Goal: Information Seeking & Learning: Learn about a topic

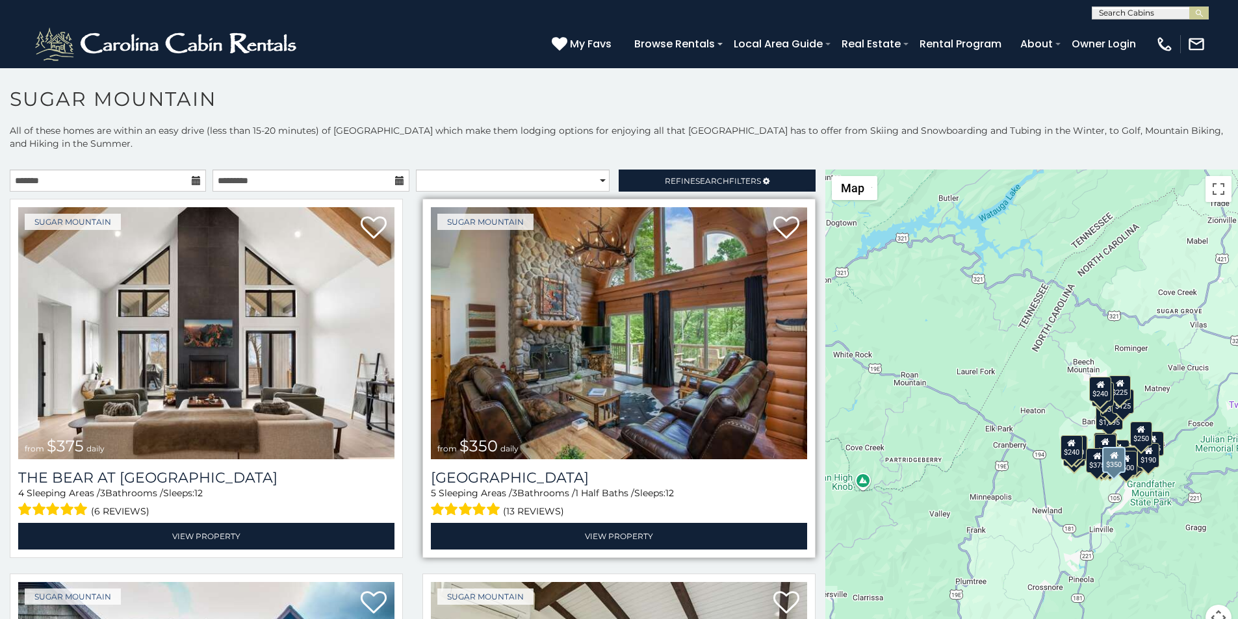
scroll to position [81, 0]
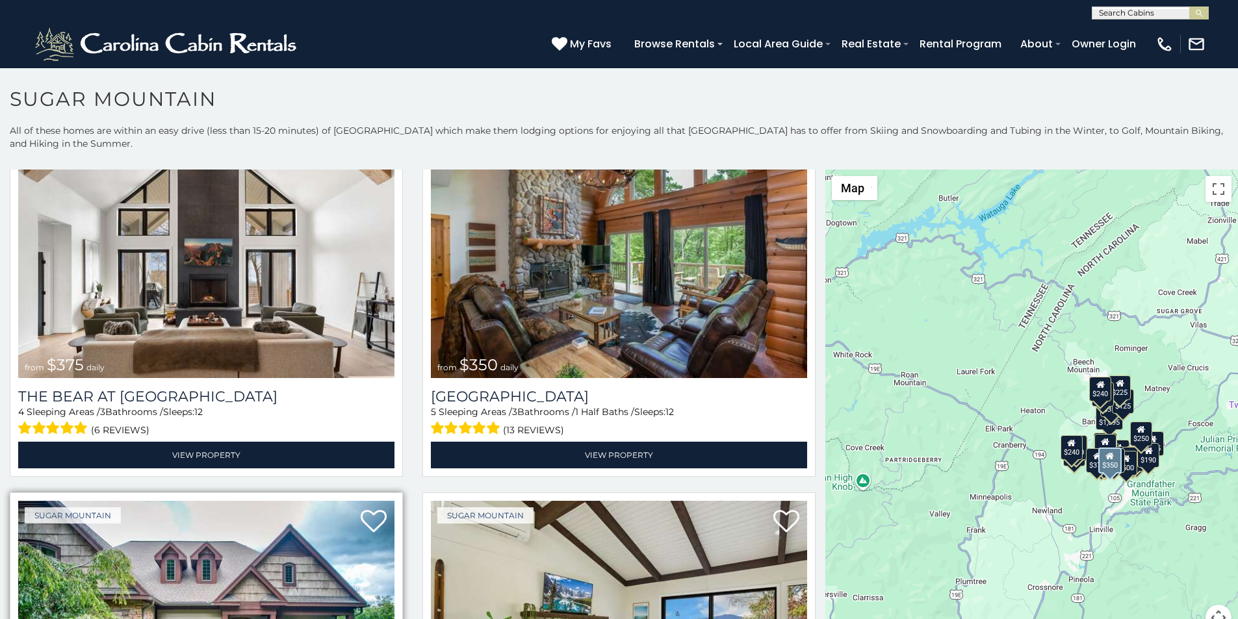
click at [92, 616] on img at bounding box center [206, 627] width 376 height 252
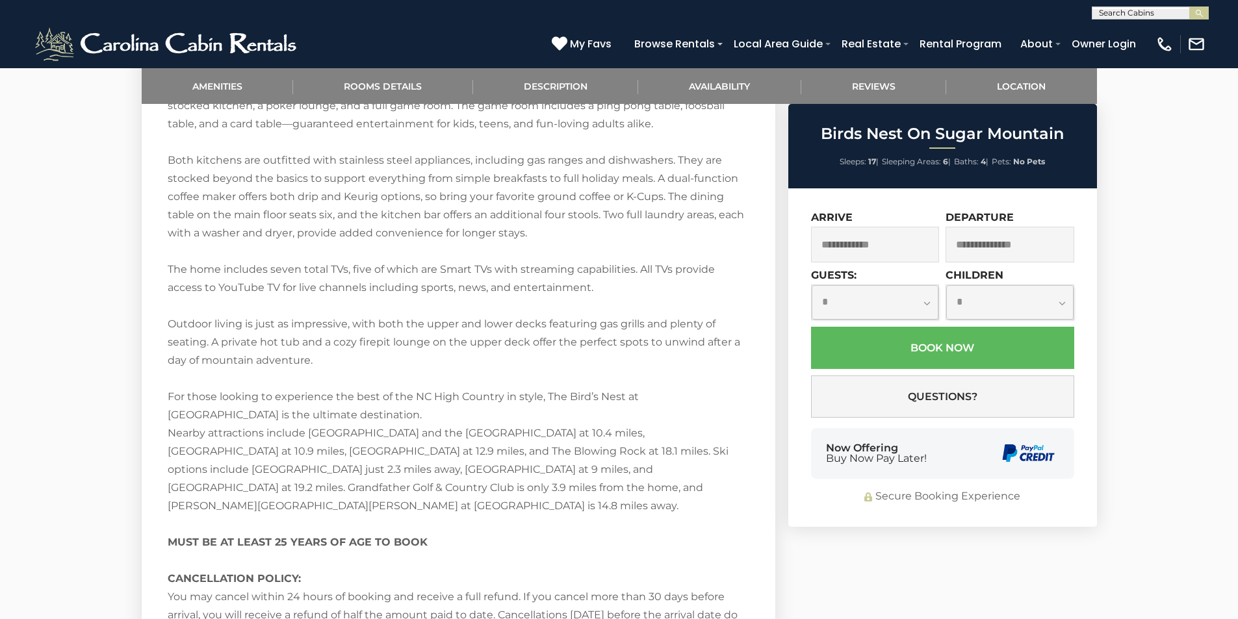
scroll to position [2200, 0]
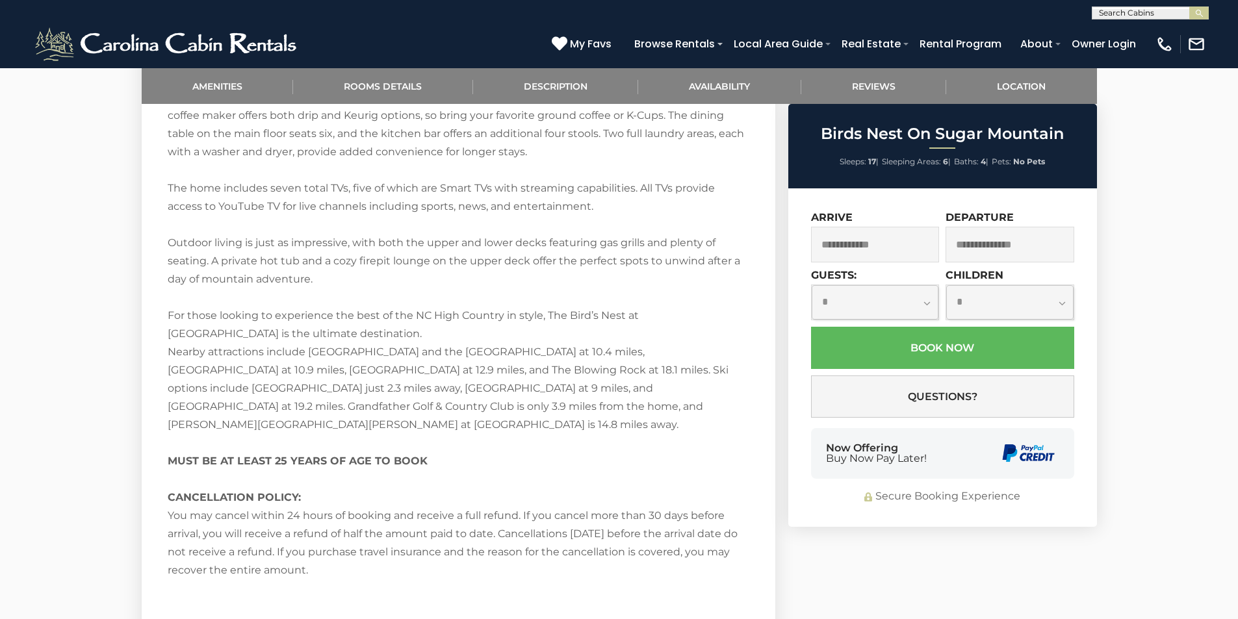
click at [824, 513] on div "**********" at bounding box center [942, 357] width 309 height 339
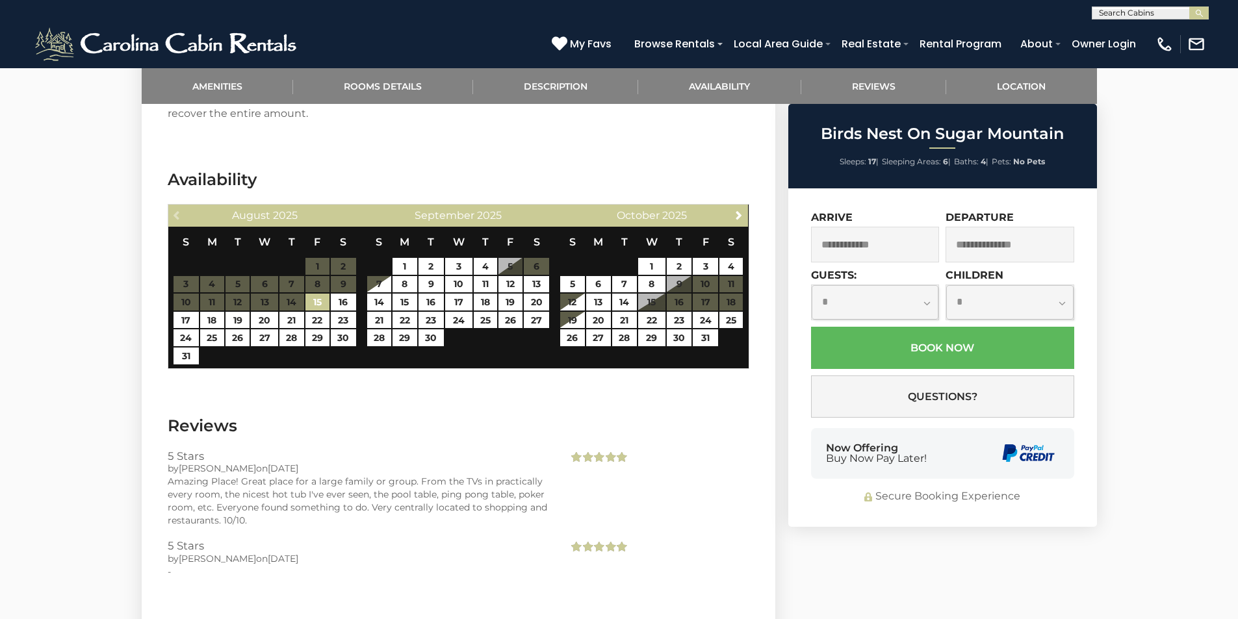
scroll to position [2738, 0]
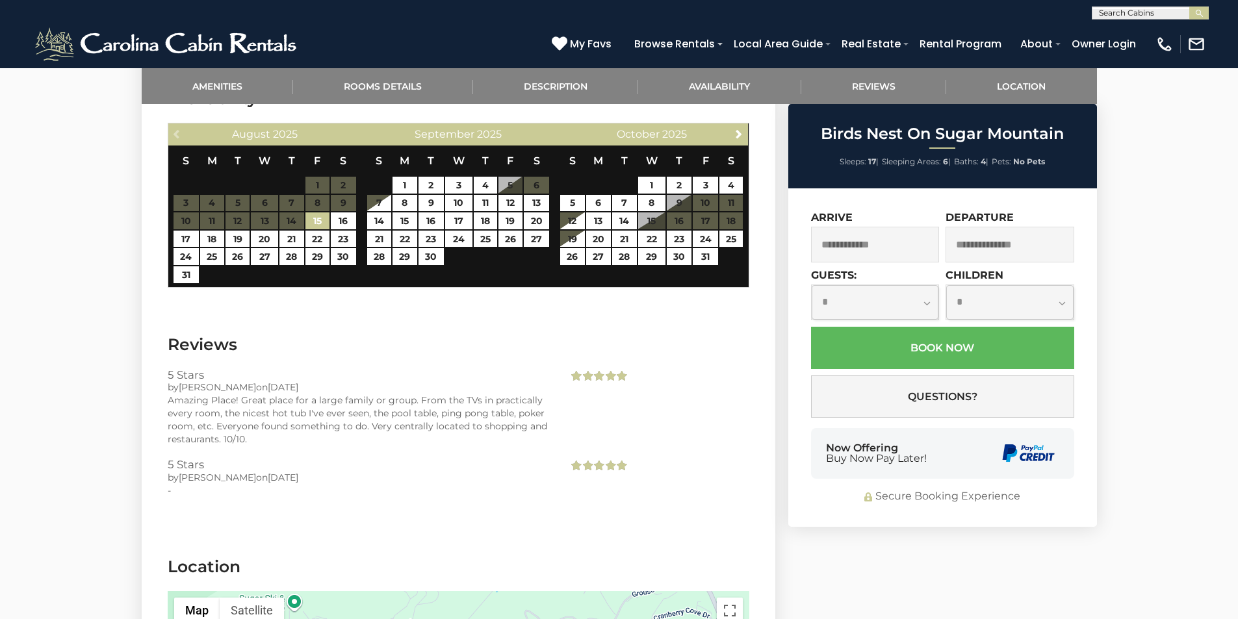
click at [972, 460] on div "Now Offering Buy Now Pay Later!" at bounding box center [942, 453] width 263 height 51
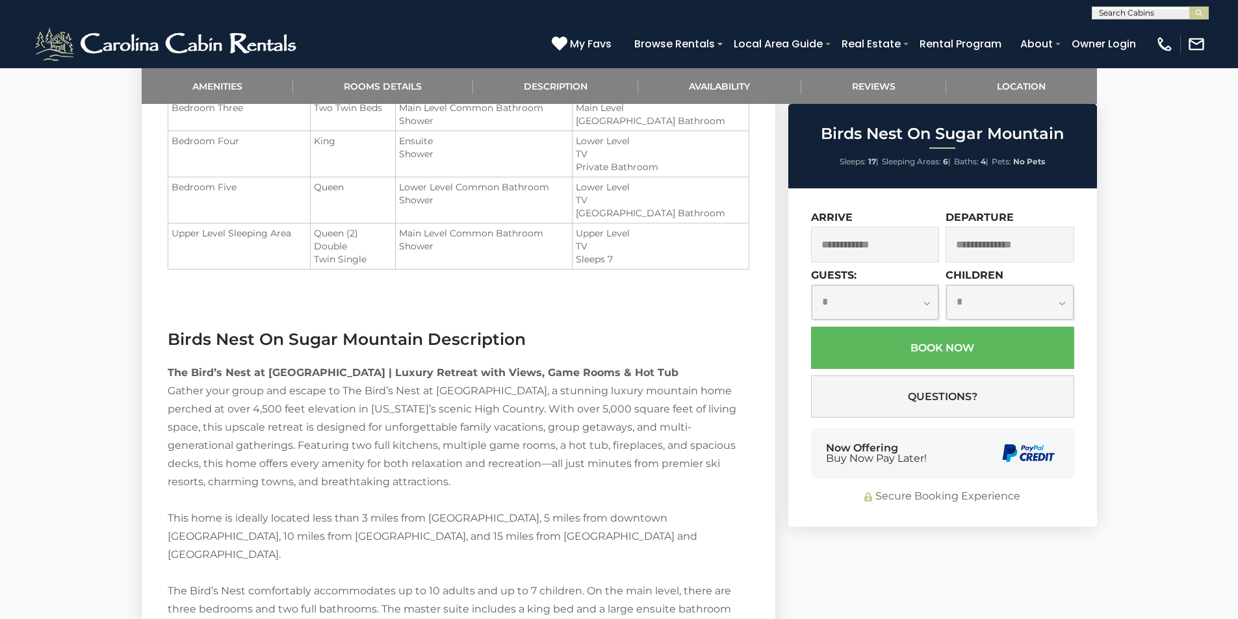
scroll to position [1883, 0]
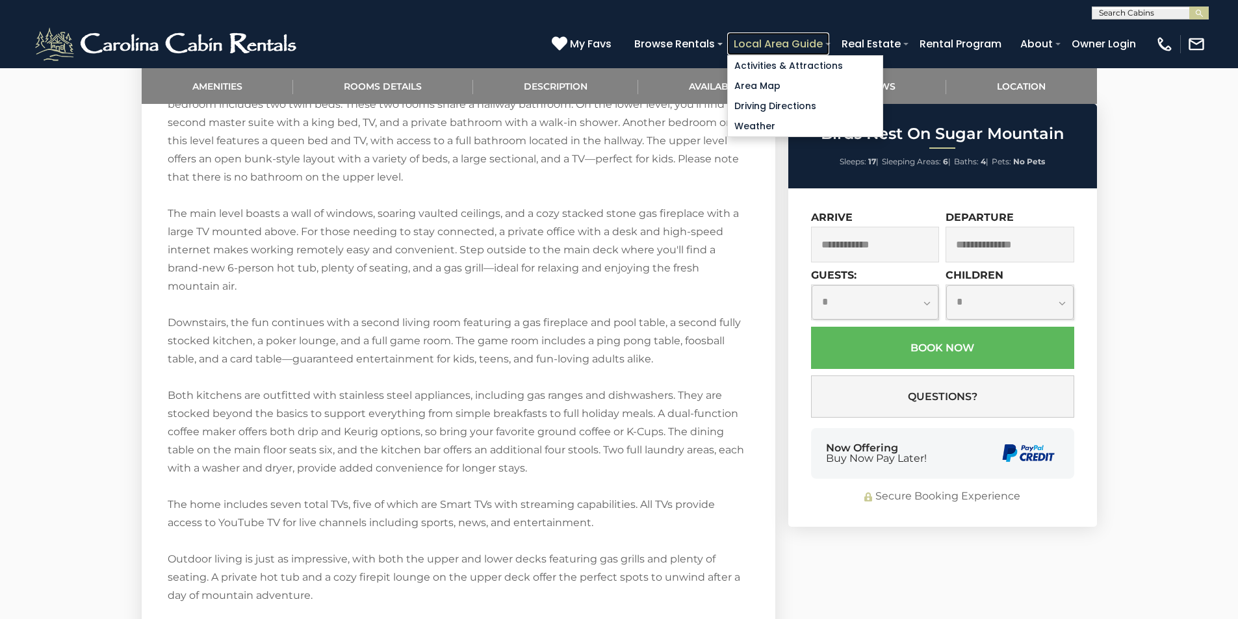
click at [825, 42] on link "Local Area Guide" at bounding box center [778, 43] width 102 height 23
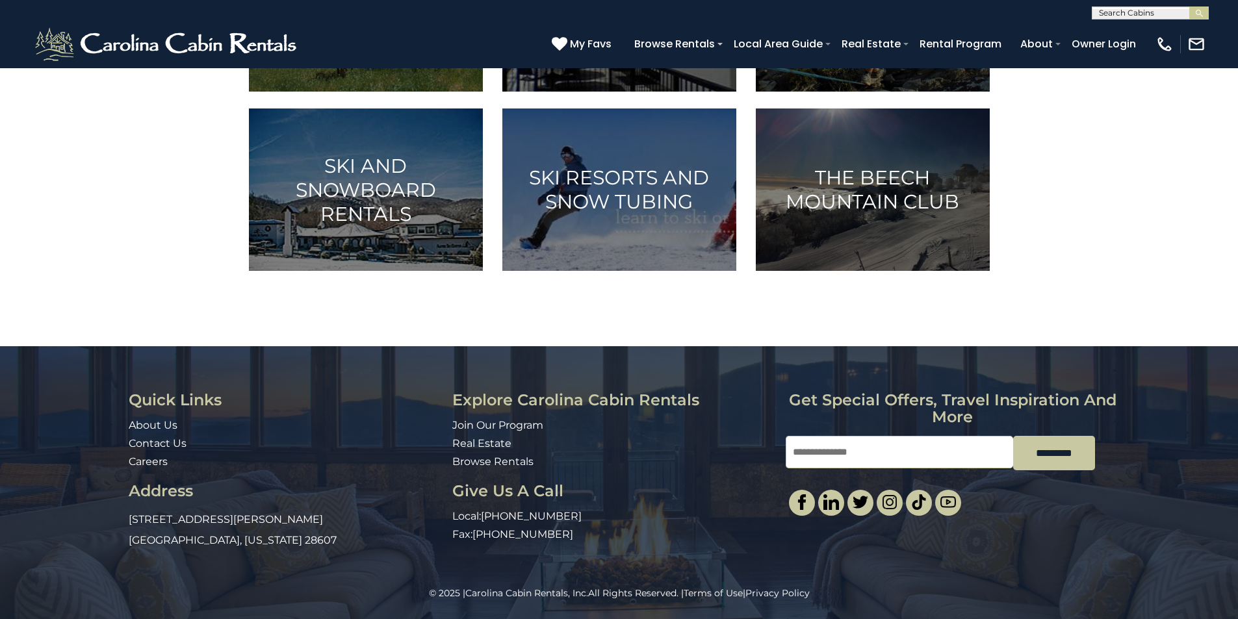
scroll to position [835, 0]
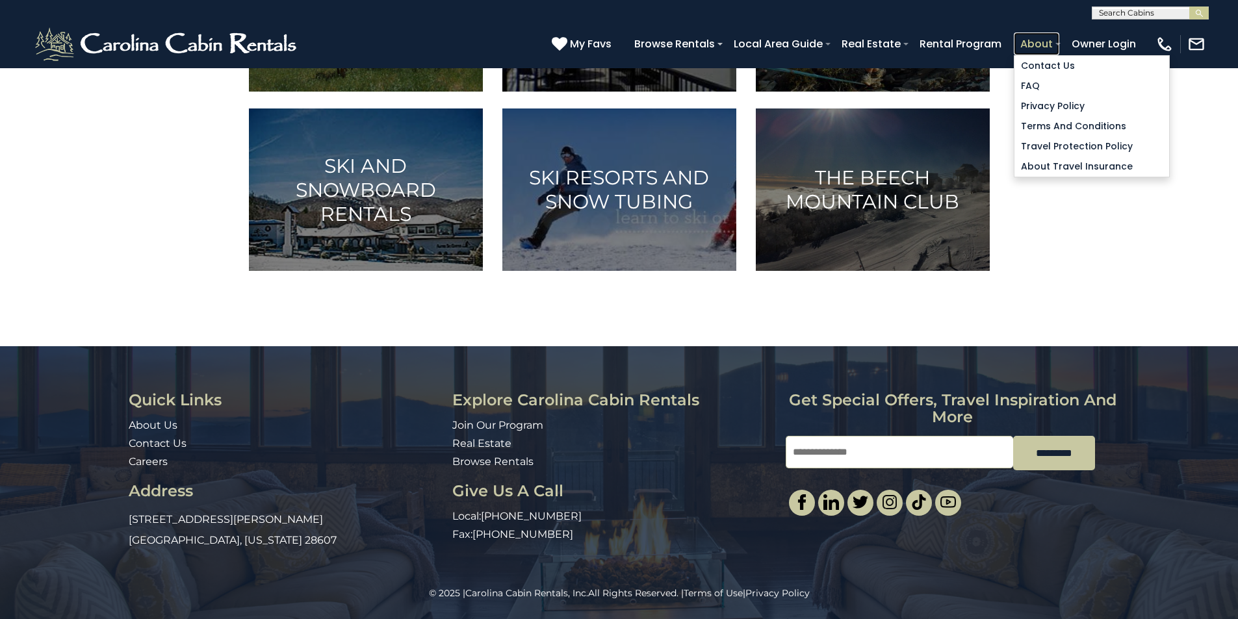
click at [1059, 39] on link "About" at bounding box center [1036, 43] width 45 height 23
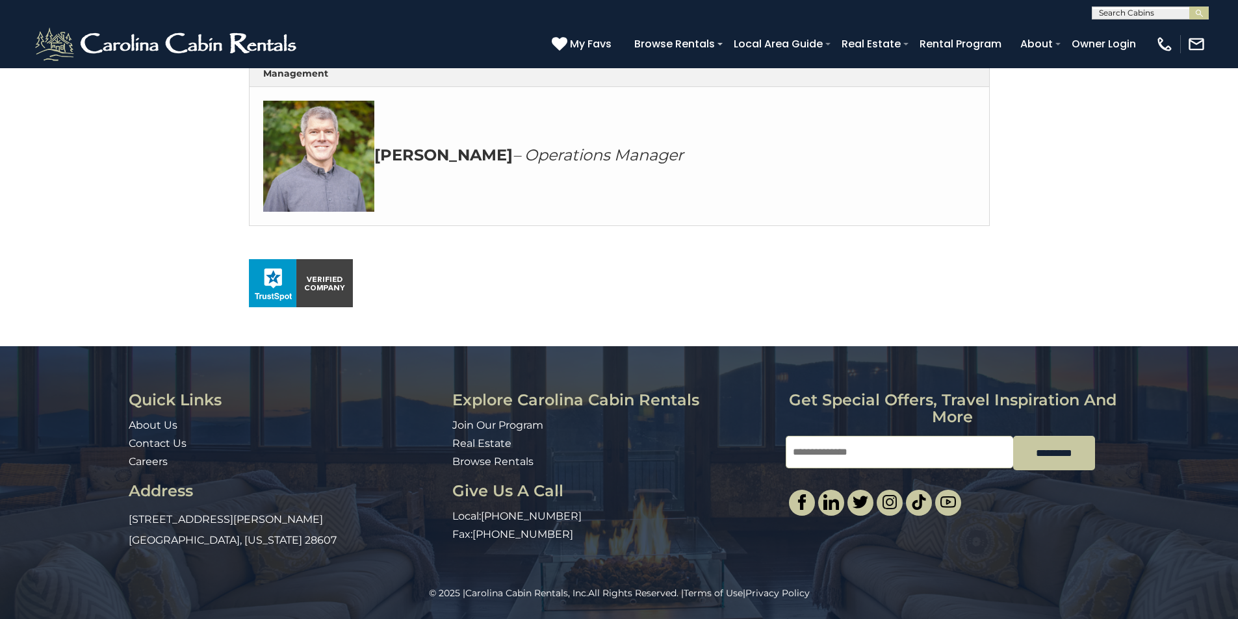
scroll to position [753, 0]
click at [834, 495] on img at bounding box center [832, 503] width 16 height 16
